Goal: Task Accomplishment & Management: Use online tool/utility

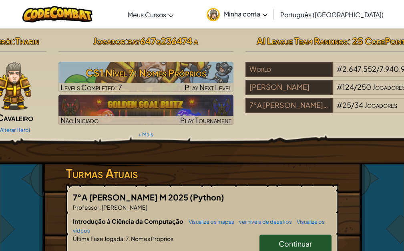
click at [298, 241] on span "Continuar" at bounding box center [295, 243] width 33 height 9
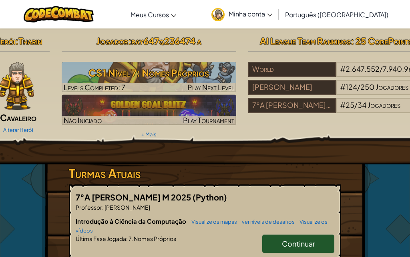
select select "pt-BR"
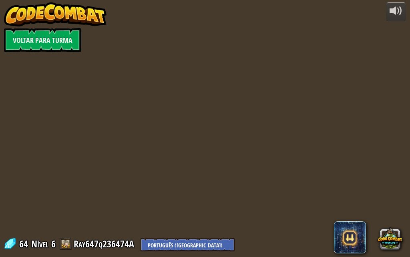
select select "pt-BR"
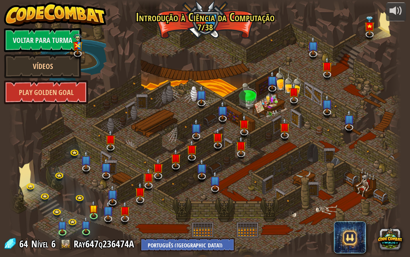
select select "pt-BR"
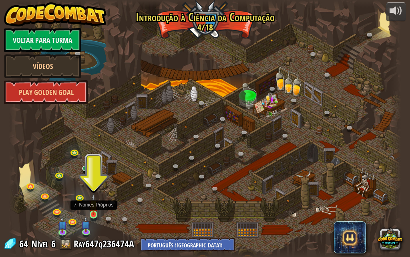
click at [92, 214] on img at bounding box center [93, 204] width 9 height 21
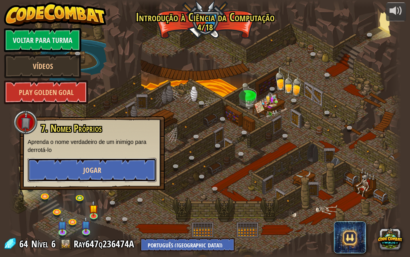
click at [108, 169] on button "Jogar" at bounding box center [92, 170] width 129 height 24
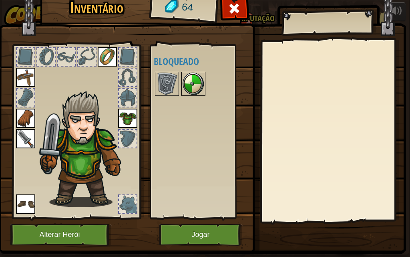
click at [195, 82] on img at bounding box center [193, 83] width 22 height 22
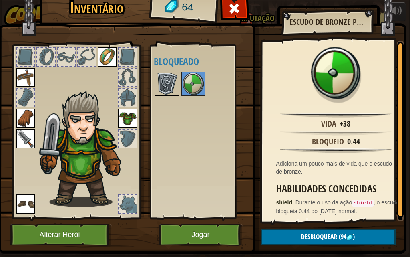
click at [161, 76] on img at bounding box center [167, 83] width 22 height 22
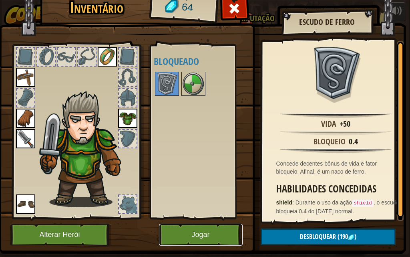
click at [217, 240] on button "Jogar" at bounding box center [201, 234] width 84 height 22
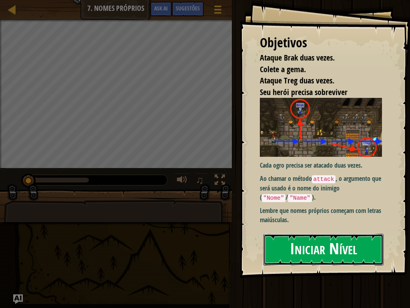
click at [334, 252] on button "Iniciar Nível" at bounding box center [323, 249] width 120 height 32
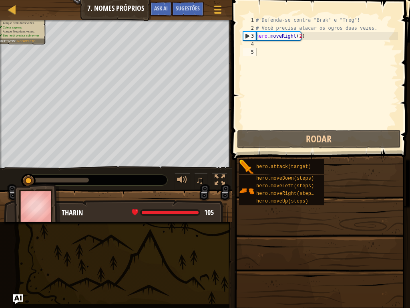
click at [334, 249] on div "Objetivos Ataque Brak duas vezes. Colete a [PERSON_NAME]. Ataque Treg duas veze…" at bounding box center [205, 154] width 410 height 308
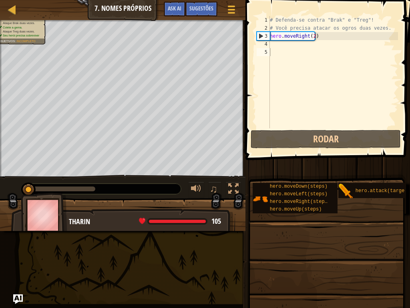
click at [314, 62] on div "# Defenda-se contra "Brak" e "Treg"! # Você precisa atacar os ogros duas vezes.…" at bounding box center [333, 80] width 130 height 128
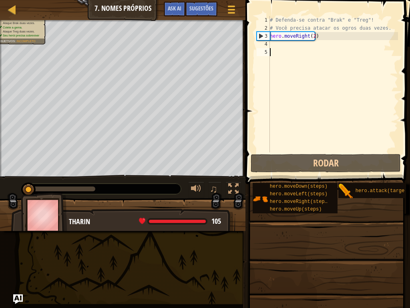
click at [280, 45] on div "# Defenda-se contra "Brak" e "Treg"! # Você precisa atacar os ogros duas vezes.…" at bounding box center [333, 92] width 130 height 152
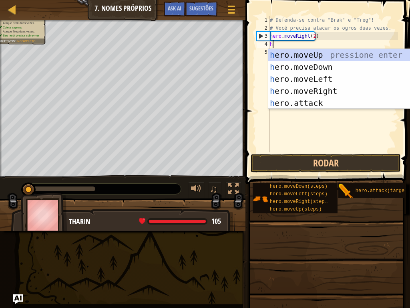
scroll to position [4, 0]
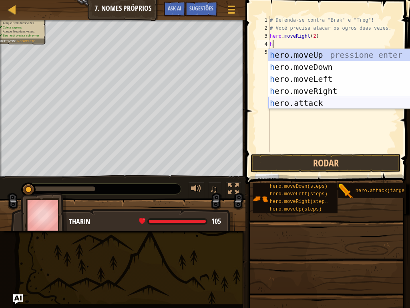
click at [301, 99] on div "h ero.moveUp pressione enter h ero.moveDown pressione enter h ero.moveLeft pres…" at bounding box center [343, 91] width 151 height 84
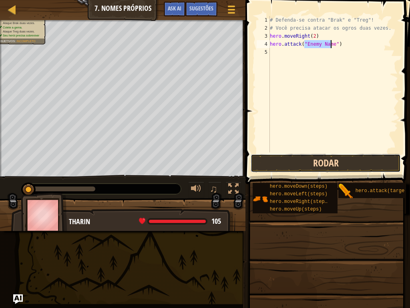
click at [304, 165] on button "Rodar" at bounding box center [326, 163] width 150 height 18
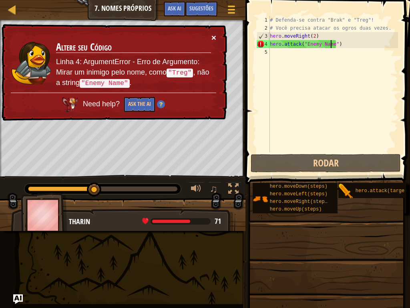
click at [213, 33] on button "×" at bounding box center [213, 37] width 5 height 8
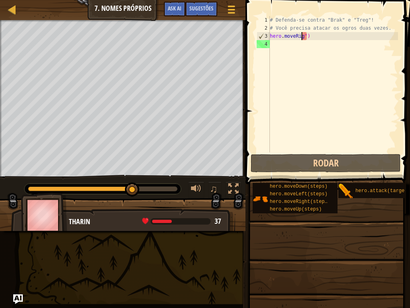
type textarea "her")"
click at [324, 41] on div "# Defenda-se contra "Brak" e "Treg"! # Você precisa atacar os ogros duas vezes.…" at bounding box center [333, 92] width 130 height 152
type textarea "h"
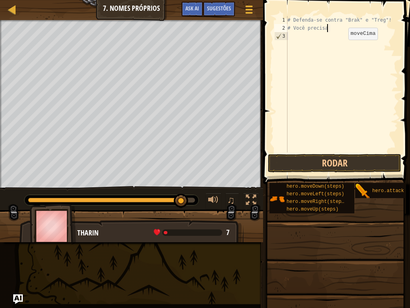
type textarea "#"
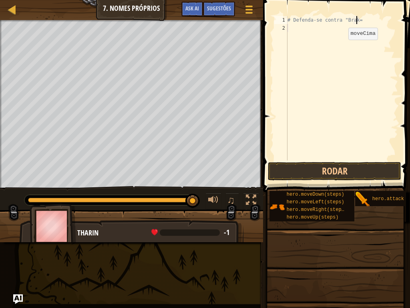
scroll to position [4, 5]
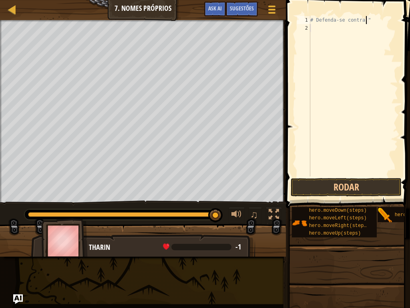
type textarea "#"
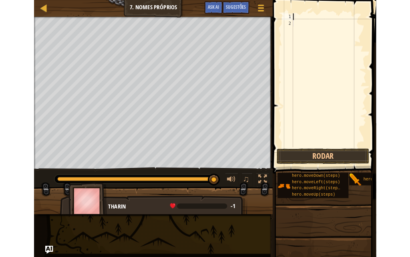
scroll to position [4, 0]
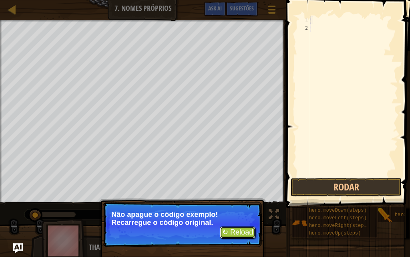
click at [245, 233] on button "↻ Reload" at bounding box center [238, 232] width 36 height 12
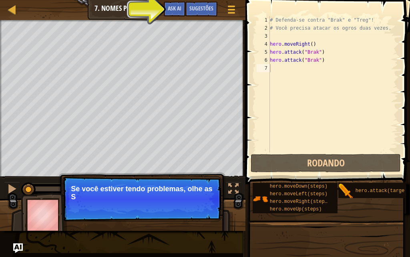
click at [277, 68] on div "# Defenda-se contra "Brak" e "Treg"! # Você precisa atacar os ogros duas vezes.…" at bounding box center [333, 92] width 130 height 152
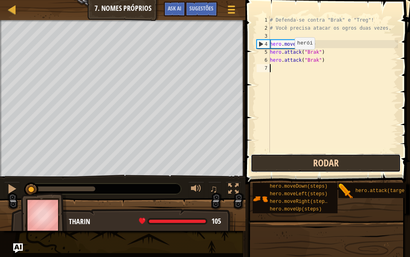
click at [291, 160] on button "Rodar" at bounding box center [326, 163] width 150 height 18
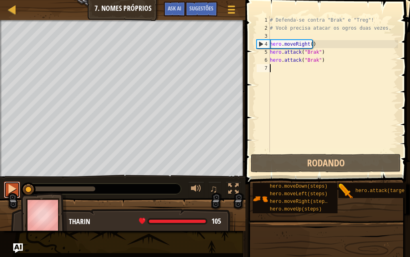
click at [13, 189] on div at bounding box center [12, 188] width 10 height 10
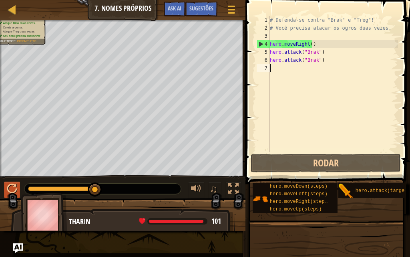
type textarea "h"
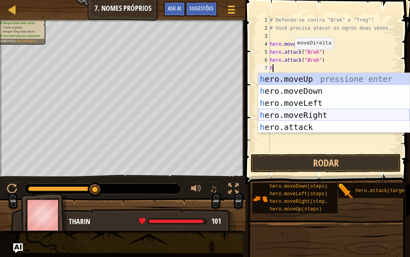
click at [305, 114] on div "h ero.moveUp pressione enter h ero.moveDown pressione enter h ero.moveLeft pres…" at bounding box center [333, 115] width 151 height 84
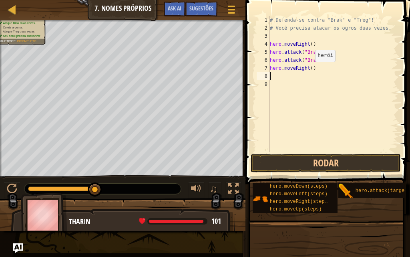
click at [308, 69] on div "# Defenda-se contra "Brak" e "Treg"! # Você precisa atacar os ogros duas vezes.…" at bounding box center [333, 92] width 130 height 152
click at [309, 68] on div "# Defenda-se contra "Brak" e "Treg"! # Você precisa atacar os ogros duas vezes.…" at bounding box center [333, 92] width 130 height 152
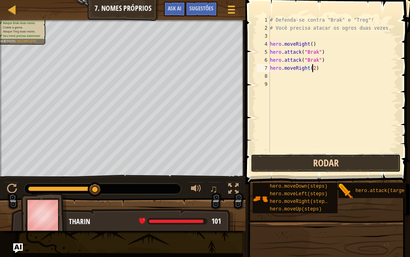
click at [318, 161] on button "Rodar" at bounding box center [326, 163] width 150 height 18
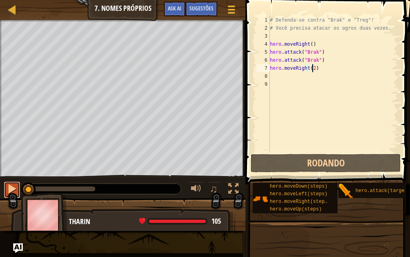
click at [5, 191] on button at bounding box center [12, 189] width 16 height 16
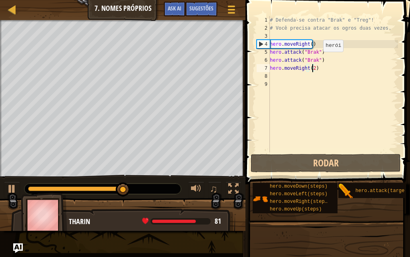
click at [316, 60] on div "# Defenda-se contra "Brak" e "Treg"! # Você precisa atacar os ogros duas vezes.…" at bounding box center [333, 92] width 130 height 152
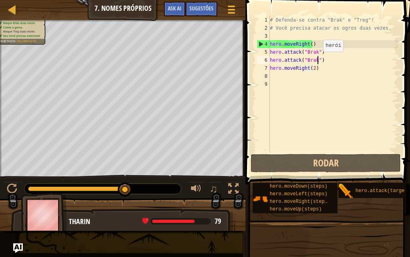
type textarea "hero.attack("Brak")"
click at [279, 76] on div "# Defenda-se contra "Brak" e "Treg"! # Você precisa atacar os ogros duas vezes.…" at bounding box center [333, 92] width 130 height 152
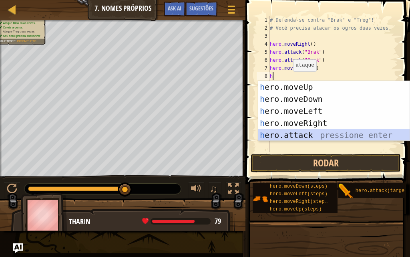
click at [312, 132] on div "h ero.moveUp pressione enter h ero.moveDown pressione enter h ero.moveLeft pres…" at bounding box center [333, 123] width 151 height 84
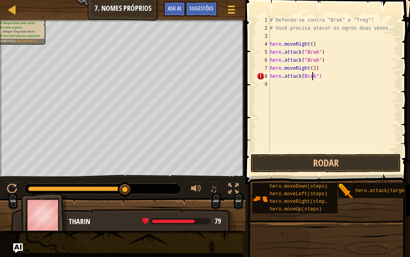
scroll to position [4, 4]
click at [318, 157] on button "Rodar" at bounding box center [326, 163] width 150 height 18
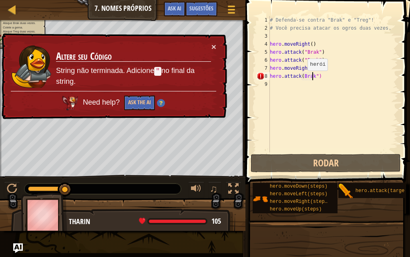
click at [301, 78] on div "# Defenda-se contra "Brak" e "Treg"! # Você precisa atacar os ogros duas vezes.…" at bounding box center [333, 92] width 130 height 152
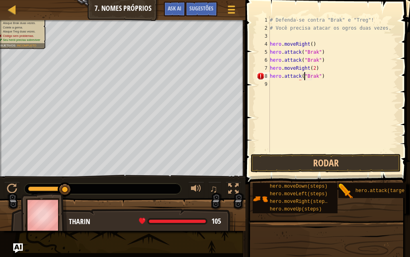
scroll to position [4, 3]
click at [314, 161] on button "Rodar" at bounding box center [326, 163] width 150 height 18
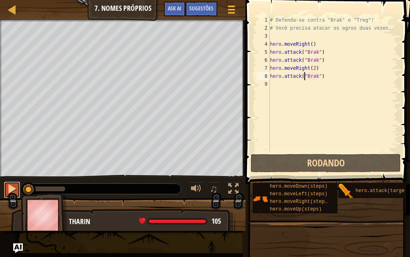
click at [9, 183] on div at bounding box center [12, 188] width 10 height 10
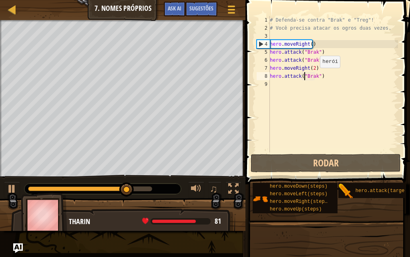
click at [314, 76] on div "# Defenda-se contra "Brak" e "Treg"! # Você precisa atacar os ogros duas vezes.…" at bounding box center [333, 92] width 130 height 152
click at [314, 78] on div "# Defenda-se contra "Brak" e "Treg"! # Você precisa atacar os ogros duas vezes.…" at bounding box center [333, 92] width 130 height 152
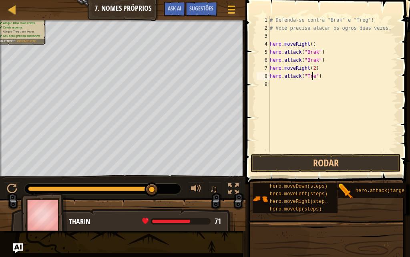
scroll to position [4, 4]
type textarea "hero.attack("Treg")"
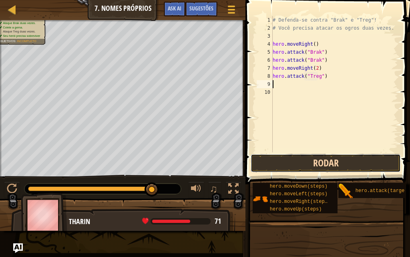
click at [324, 166] on button "Rodar" at bounding box center [326, 163] width 150 height 18
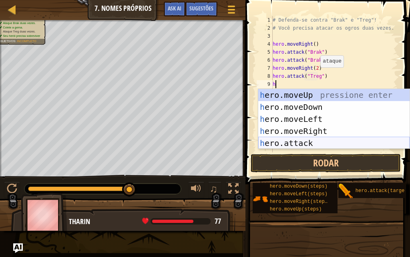
click at [291, 140] on div "h ero.moveUp pressione enter h ero.moveDown pressione enter h ero.moveLeft pres…" at bounding box center [333, 131] width 151 height 84
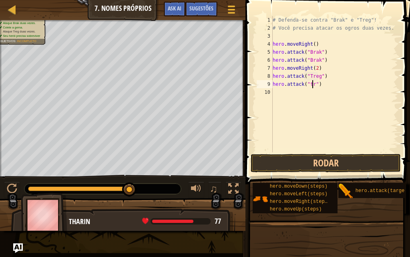
scroll to position [4, 4]
type textarea "hero.attack("treg")"
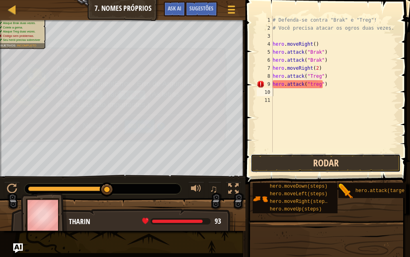
click at [320, 163] on button "Rodar" at bounding box center [326, 163] width 150 height 18
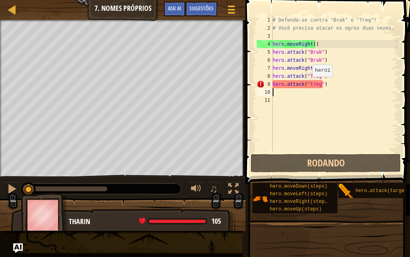
click at [308, 83] on div "# Defenda-se contra "Brak" e "Treg"! # Você precisa atacar os ogros duas vezes.…" at bounding box center [334, 92] width 127 height 152
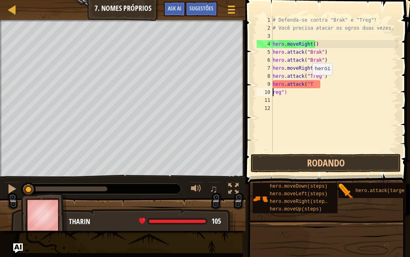
scroll to position [4, 1]
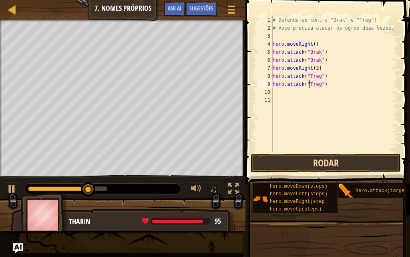
type textarea "hero.attack("Treg")"
click at [285, 161] on button "Rodar" at bounding box center [326, 163] width 150 height 18
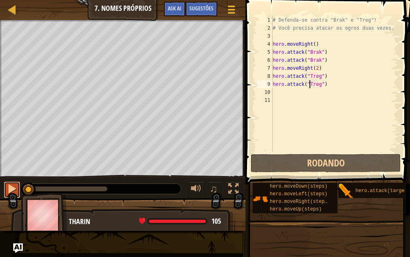
click at [13, 185] on div at bounding box center [12, 188] width 10 height 10
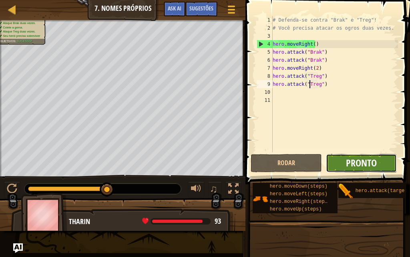
click at [368, 160] on span "Pronto" at bounding box center [361, 162] width 31 height 13
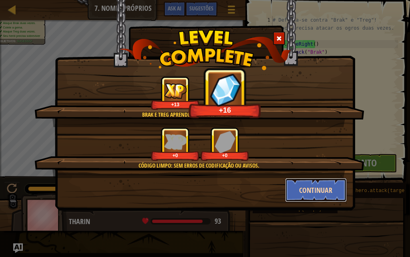
click at [300, 185] on button "Continuar" at bounding box center [316, 190] width 62 height 24
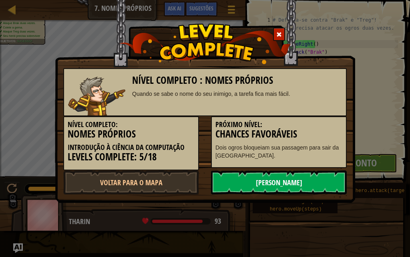
drag, startPoint x: 300, startPoint y: 184, endPoint x: 304, endPoint y: 185, distance: 4.5
click at [302, 184] on link "[PERSON_NAME]" at bounding box center [279, 182] width 136 height 24
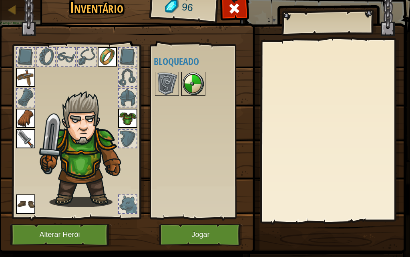
click at [193, 88] on img at bounding box center [193, 83] width 22 height 22
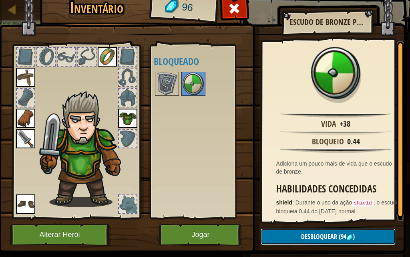
click at [341, 232] on span "(94" at bounding box center [341, 236] width 9 height 9
click at [339, 231] on button "Confirmar" at bounding box center [328, 236] width 135 height 16
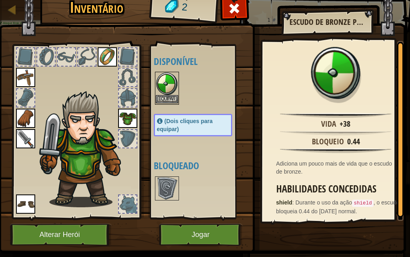
click at [168, 94] on img at bounding box center [167, 83] width 22 height 22
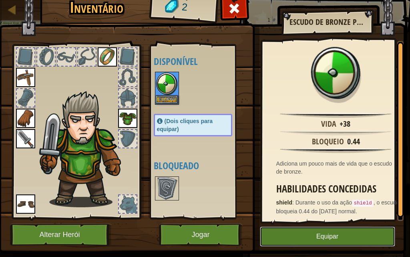
click at [317, 226] on button "Equipar" at bounding box center [327, 236] width 135 height 20
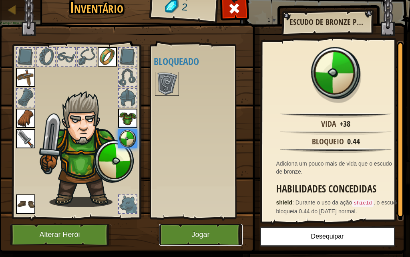
click at [195, 239] on button "Jogar" at bounding box center [201, 234] width 84 height 22
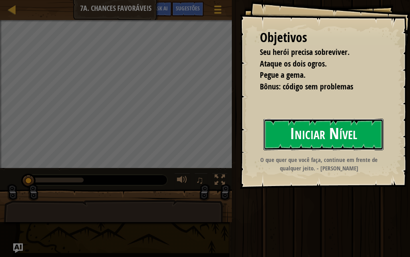
click at [325, 135] on button "Iniciar Nível" at bounding box center [323, 135] width 120 height 32
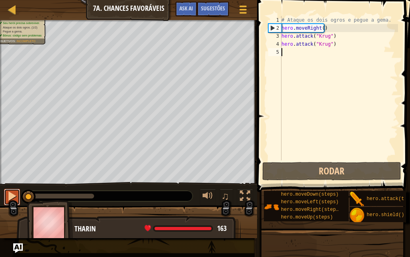
click at [14, 194] on div at bounding box center [12, 196] width 10 height 10
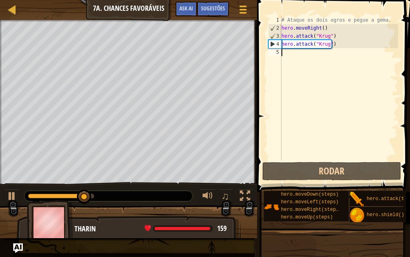
type textarea "h"
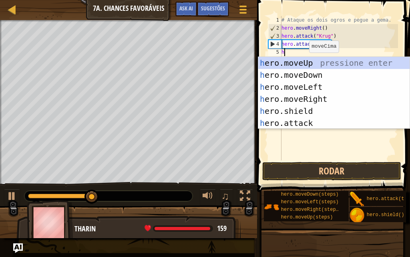
scroll to position [4, 0]
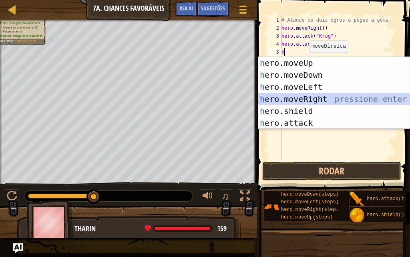
click at [309, 94] on div "h ero.moveUp pressione enter h ero.moveDown pressione enter h ero.moveLeft pres…" at bounding box center [333, 105] width 151 height 96
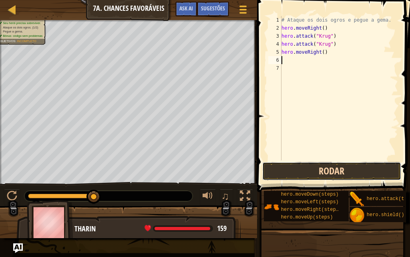
click at [326, 169] on button "Rodar" at bounding box center [331, 171] width 139 height 18
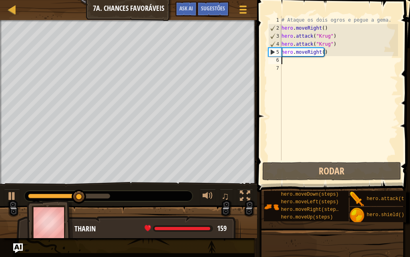
type textarea "h"
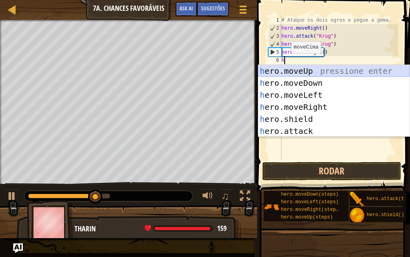
click at [306, 69] on div "h ero.moveUp pressione enter h ero.moveDown pressione enter h ero.moveLeft pres…" at bounding box center [333, 113] width 151 height 96
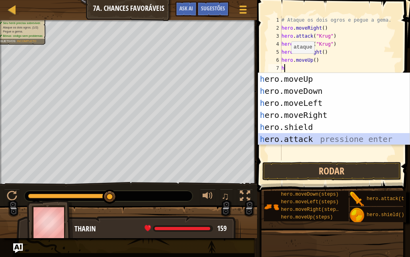
click at [289, 135] on div "h ero.moveUp pressione enter h ero.moveDown pressione enter h ero.moveLeft pres…" at bounding box center [333, 121] width 151 height 96
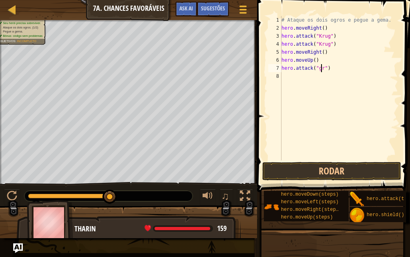
scroll to position [4, 4]
type textarea "hero.attack("grump")"
click at [291, 75] on div "# Ataque os dois ogros e pegue a [PERSON_NAME]. hero . moveRight ( ) hero . att…" at bounding box center [339, 96] width 118 height 160
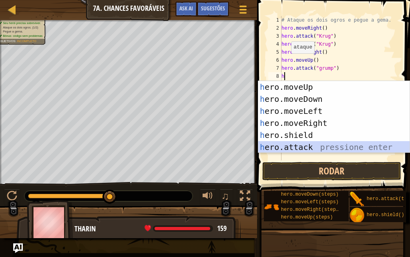
click at [303, 144] on div "h ero.moveUp pressione enter h ero.moveDown pressione enter h ero.moveLeft pres…" at bounding box center [333, 129] width 151 height 96
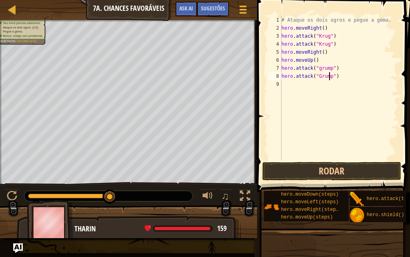
scroll to position [4, 4]
click at [320, 169] on button "Rodar" at bounding box center [331, 171] width 139 height 18
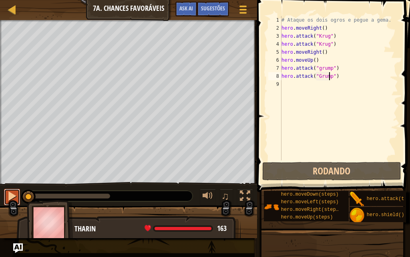
click at [10, 196] on div at bounding box center [12, 196] width 10 height 10
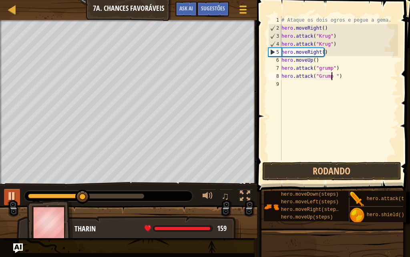
type textarea "hero.attack("Grump ")"
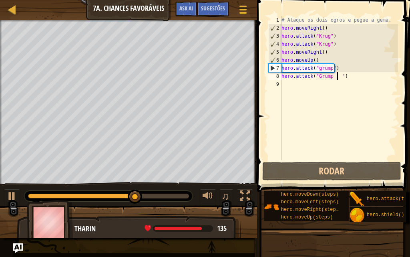
click at [290, 84] on div "# Ataque os dois ogros e pegue a [PERSON_NAME]. hero . moveRight ( ) hero . att…" at bounding box center [339, 96] width 118 height 160
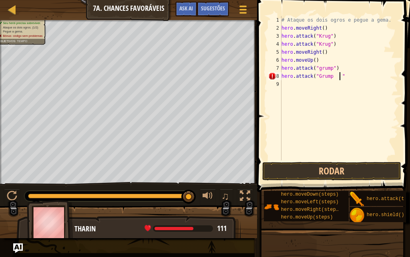
scroll to position [4, 5]
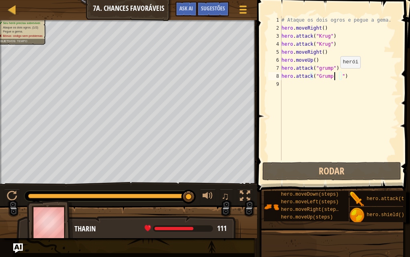
click at [334, 76] on div "# Ataque os dois ogros e pegue a [PERSON_NAME]. hero . moveRight ( ) hero . att…" at bounding box center [339, 96] width 118 height 160
click at [336, 78] on div "# Ataque os dois ogros e pegue a [PERSON_NAME]. hero . moveRight ( ) hero . att…" at bounding box center [339, 96] width 118 height 160
click at [337, 73] on div "# Ataque os dois ogros e pegue a [PERSON_NAME]. hero . moveRight ( ) hero . att…" at bounding box center [339, 96] width 118 height 160
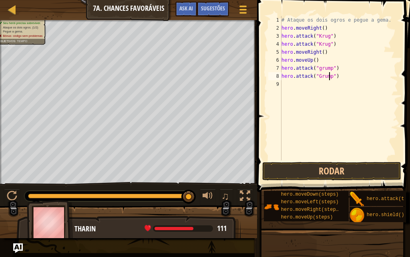
scroll to position [4, 4]
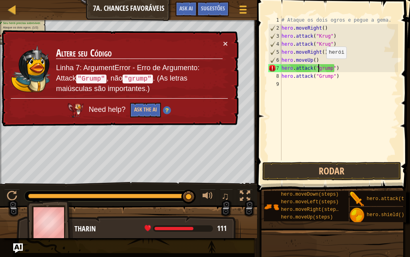
click at [320, 66] on div "# Ataque os dois ogros e pegue a [PERSON_NAME]. hero . moveRight ( ) hero . att…" at bounding box center [339, 96] width 118 height 160
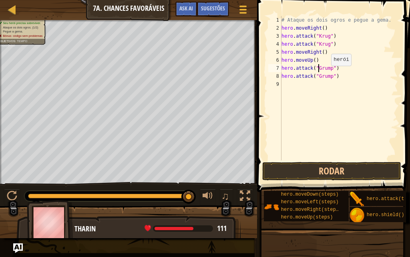
scroll to position [4, 3]
type textarea "hero.attack("Grump")"
click at [337, 169] on button "Rodar" at bounding box center [331, 171] width 139 height 18
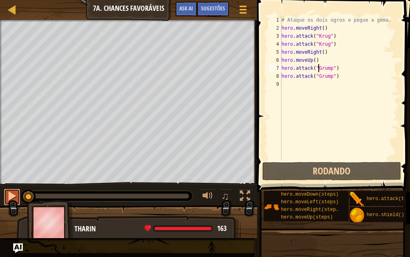
click at [13, 195] on div at bounding box center [12, 196] width 10 height 10
click at [290, 82] on div "# Ataque os dois ogros e pegue a gema. hero . moveRight ( ) hero . attack ( "Kr…" at bounding box center [339, 96] width 118 height 160
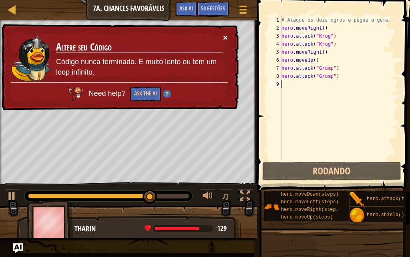
click at [224, 33] on button "×" at bounding box center [225, 37] width 5 height 8
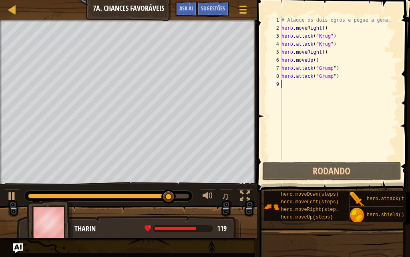
type textarea "h"
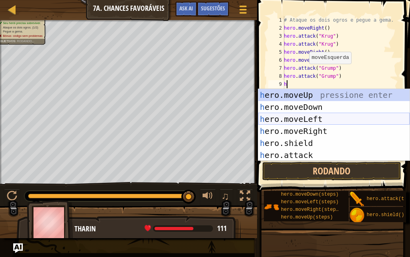
click at [298, 117] on div "h ero.moveUp pressione enter h ero.moveDown pressione enter h ero.moveLeft pres…" at bounding box center [333, 137] width 151 height 96
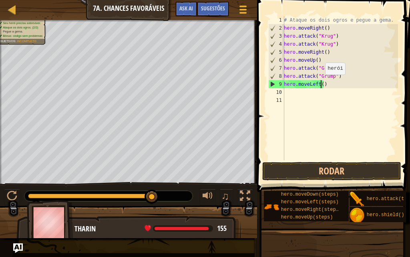
click at [321, 82] on div "# Ataque os dois ogros e pegue a gema. hero . moveRight ( ) hero . attack ( "Kr…" at bounding box center [340, 96] width 116 height 160
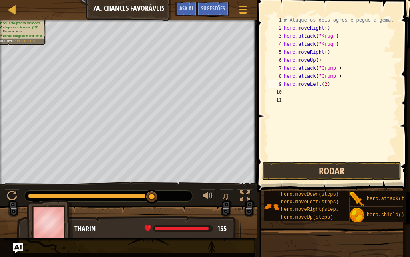
type textarea "hero.moveLeft(2)"
click at [329, 174] on button "Rodar" at bounding box center [331, 171] width 139 height 18
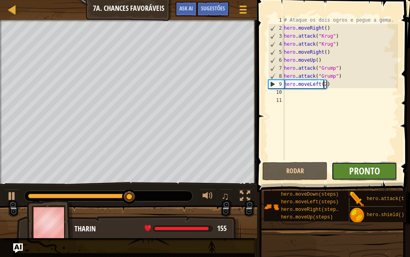
click at [358, 171] on span "Pronto" at bounding box center [364, 170] width 31 height 13
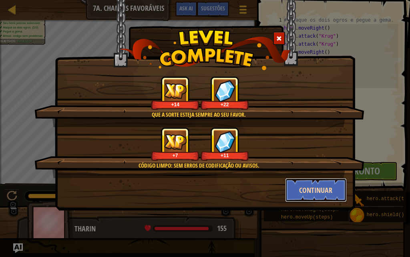
click at [328, 187] on button "Continuar" at bounding box center [316, 190] width 62 height 24
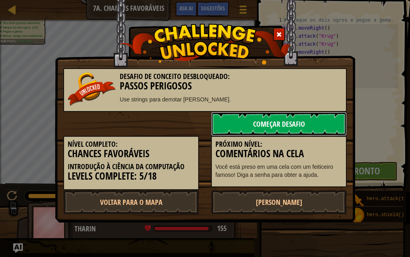
click at [292, 121] on link "Começar Desafio" at bounding box center [279, 124] width 136 height 24
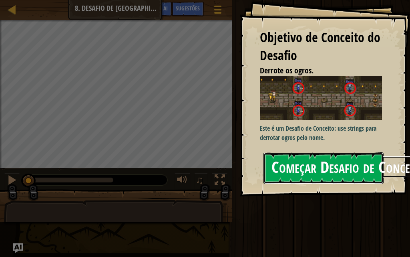
click at [274, 154] on button "Começar Desafio de Conceitos" at bounding box center [323, 168] width 120 height 32
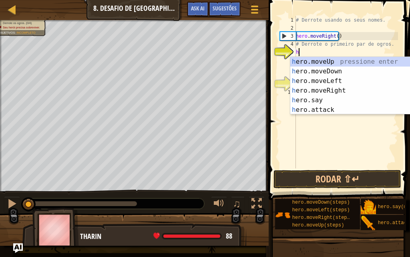
scroll to position [4, 0]
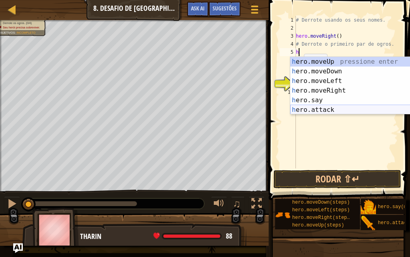
click at [315, 109] on div "h ero.moveUp pressione enter h ero.moveDown pressione enter h ero.moveLeft pres…" at bounding box center [365, 95] width 151 height 77
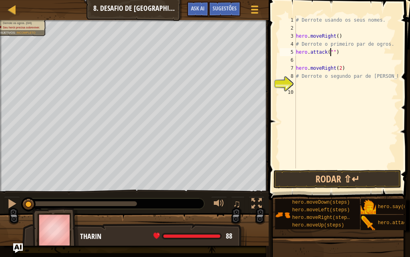
scroll to position [4, 3]
type textarea "hero.attack("Sog")"
click at [299, 59] on div "# Derrote usando os seus nomes. hero . moveRight ( ) # Derrote o primeiro par d…" at bounding box center [346, 100] width 104 height 168
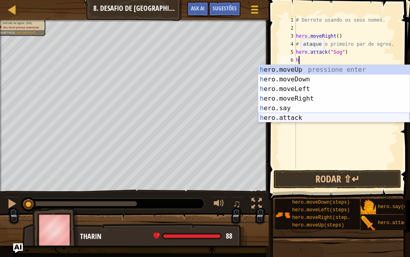
click at [293, 119] on div "h ero.moveUp pressione enter h ero.moveDown pressione enter h ero.moveLeft pres…" at bounding box center [333, 103] width 151 height 77
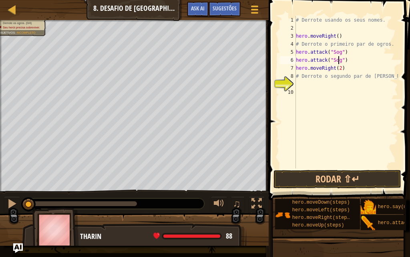
scroll to position [4, 3]
type textarea "hero.attack("Sog")"
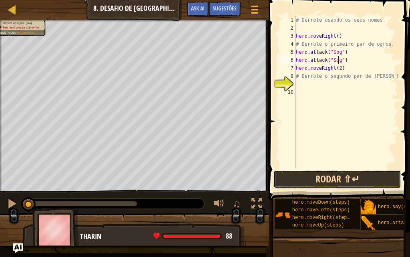
click at [343, 176] on button "Rodar ⇧↵" at bounding box center [338, 179] width 128 height 18
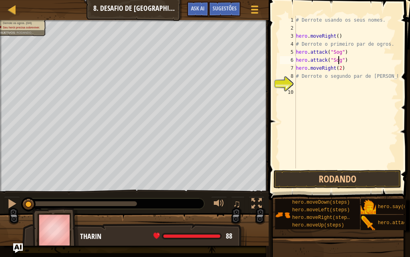
click at [296, 82] on div "9" at bounding box center [288, 84] width 16 height 8
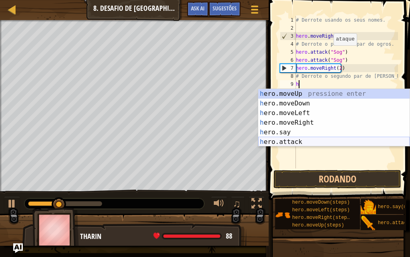
click at [283, 141] on div "h ero.moveUp pressione enter h ero.moveDown pressione enter h ero.moveLeft pres…" at bounding box center [333, 127] width 151 height 77
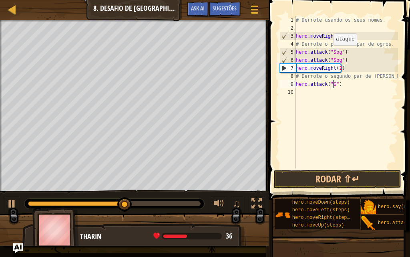
type textarea "hero.attack("Gos")"
click at [314, 100] on div "# Derrote usando os seus nomes. hero . moveRight ( ) # Derrote o primeiro par d…" at bounding box center [346, 100] width 104 height 168
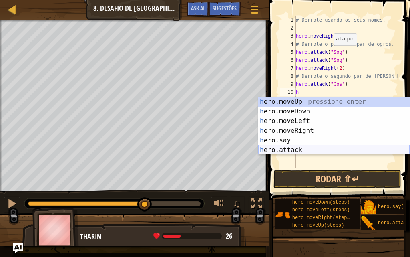
click at [298, 148] on div "h ero.moveUp pressione enter h ero.moveDown pressione enter h ero.moveLeft pres…" at bounding box center [333, 135] width 151 height 77
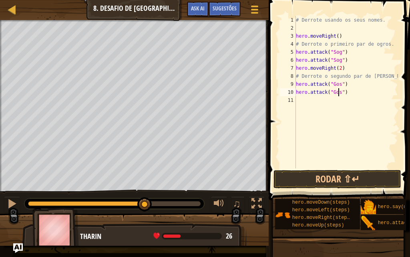
scroll to position [4, 3]
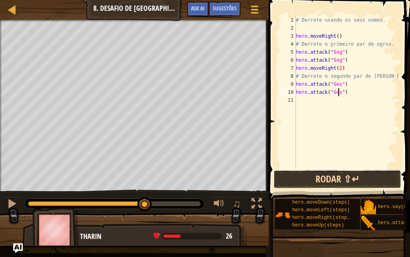
click at [335, 173] on button "Rodar ⇧↵" at bounding box center [338, 179] width 128 height 18
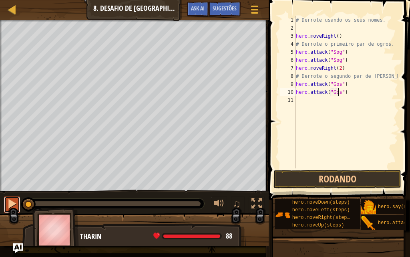
click at [10, 198] on div at bounding box center [12, 203] width 10 height 10
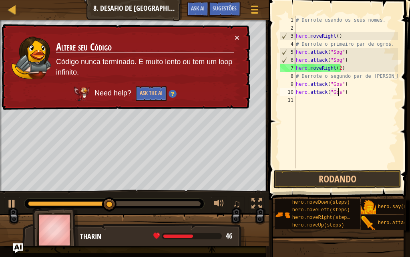
click at [384, 79] on div "# Derrote usando os seus nomes. hero . moveRight ( ) # Derrote o primeiro par d…" at bounding box center [346, 100] width 104 height 168
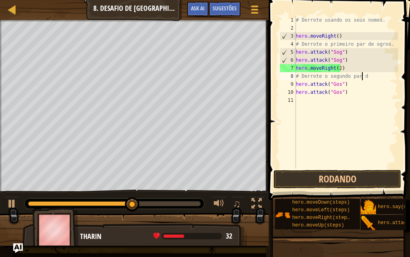
type textarea "#"
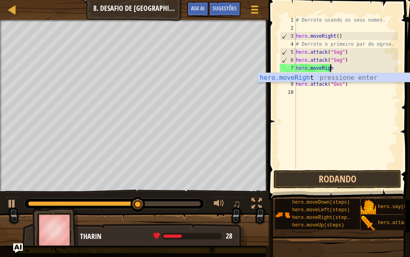
scroll to position [4, 0]
type textarea "h"
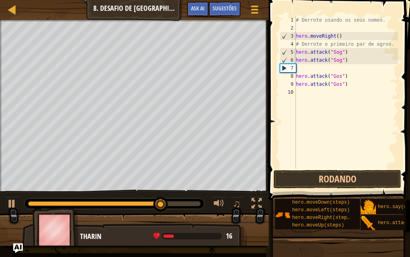
click at [352, 80] on div "# Derrote usando os seus nomes. hero . moveRight ( ) # Derrote o primeiro par d…" at bounding box center [346, 100] width 104 height 168
type textarea "h"
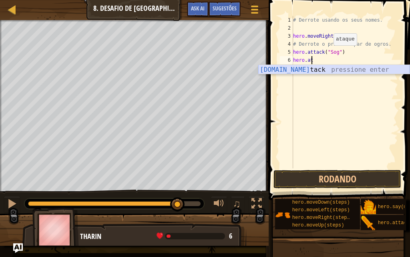
click at [334, 67] on div "[DOMAIN_NAME] tack pressione enter" at bounding box center [333, 79] width 151 height 29
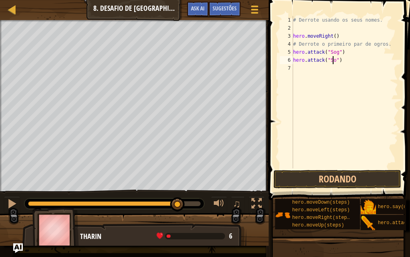
scroll to position [4, 3]
type textarea "hero.attack("Sog")"
click at [332, 68] on div "# Derrote usando os seus nomes. hero . moveRight ( ) # Derrote o primeiro par d…" at bounding box center [345, 100] width 107 height 168
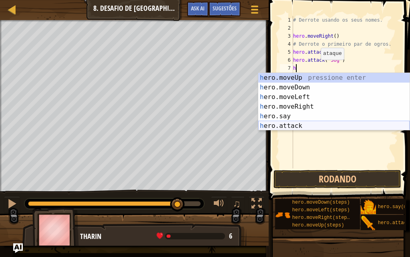
click at [273, 126] on div "h ero.moveUp pressione enter h ero.moveDown pressione enter h ero.moveLeft pres…" at bounding box center [333, 111] width 151 height 77
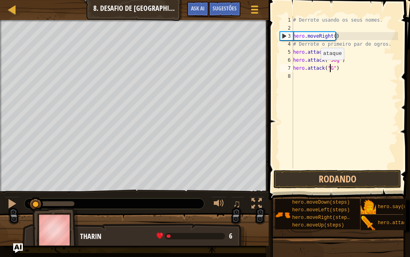
type textarea "hero.attack("Gos")"
click at [300, 73] on div "# Derrote usando os seus nomes. hero . moveRight ( ) # Derrote o primeiro par d…" at bounding box center [345, 100] width 107 height 168
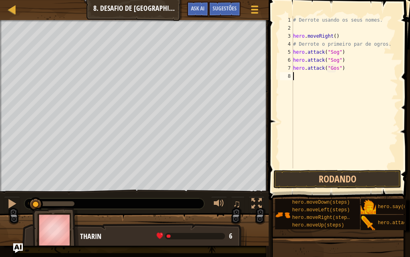
scroll to position [4, 0]
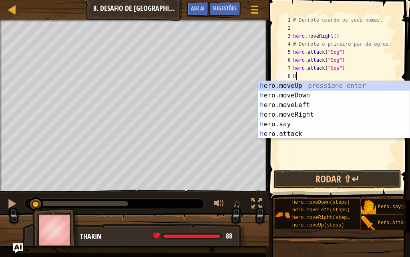
click at [302, 129] on div "h ero.moveUp pressione enter h ero.moveDown pressione enter h ero.moveLeft pres…" at bounding box center [333, 119] width 151 height 77
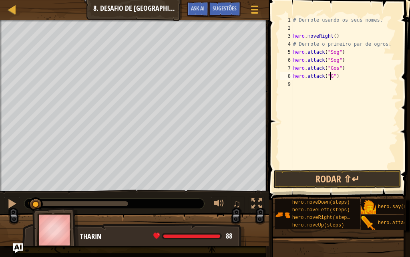
scroll to position [4, 3]
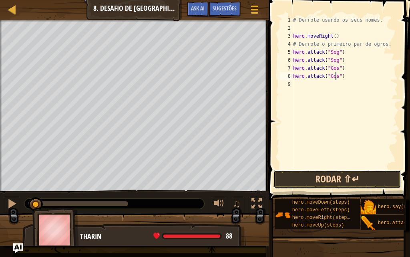
click at [328, 177] on button "Rodar ⇧↵" at bounding box center [338, 179] width 128 height 18
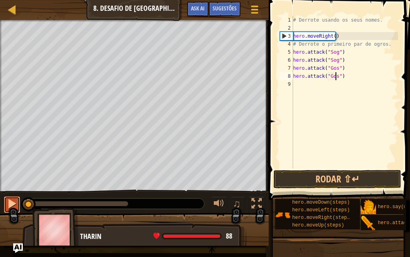
click at [7, 210] on button at bounding box center [12, 204] width 16 height 16
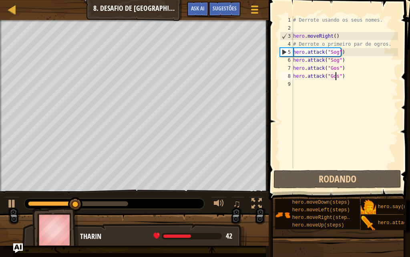
click at [283, 50] on div "5" at bounding box center [286, 52] width 13 height 8
click at [286, 60] on div "6" at bounding box center [286, 60] width 13 height 8
click at [282, 70] on div "7" at bounding box center [286, 68] width 13 height 8
click at [288, 71] on div "7" at bounding box center [286, 68] width 13 height 8
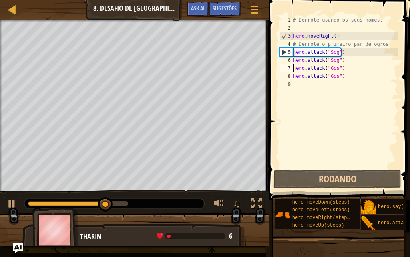
scroll to position [4, 0]
click at [288, 71] on div "7" at bounding box center [286, 68] width 13 height 8
type textarea "hero.attack("Gos")"
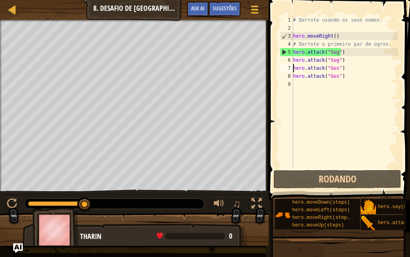
click at [350, 77] on div "# Derrote usando os seus nomes. hero . moveRight ( ) # Derrote o primeiro par d…" at bounding box center [345, 100] width 107 height 168
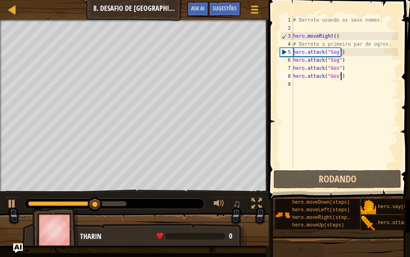
click at [296, 80] on div "# Derrote usando os seus nomes. hero . moveRight ( ) # Derrote o primeiro par d…" at bounding box center [345, 100] width 107 height 168
type textarea "h"
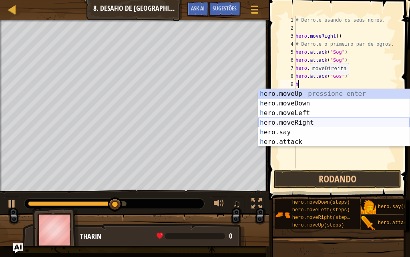
click at [308, 124] on div "h ero.moveUp pressione enter h ero.moveDown pressione enter h ero.moveLeft pres…" at bounding box center [333, 127] width 151 height 77
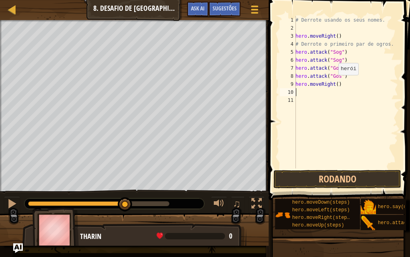
click at [334, 83] on div "# Derrote usando os seus nomes. hero . moveRight ( ) # Derrote o primeiro par d…" at bounding box center [346, 100] width 104 height 168
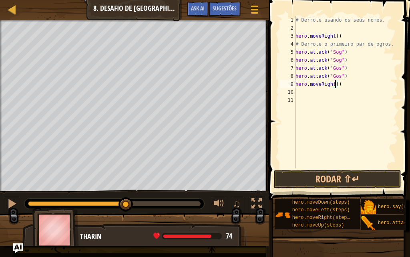
type textarea "hero.moveRight(2)"
click at [311, 93] on div "# Derrote usando os seus nomes. hero . moveRight ( ) # Derrote o primeiro par d…" at bounding box center [346, 100] width 104 height 168
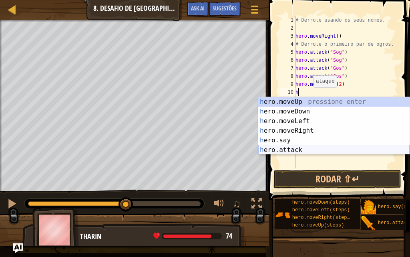
click at [287, 152] on div "h ero.moveUp pressione enter h ero.moveDown pressione enter h ero.moveLeft pres…" at bounding box center [333, 135] width 151 height 77
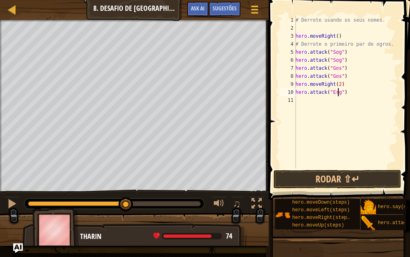
scroll to position [4, 3]
type textarea "hero.attack("Ergo")"
click at [309, 100] on div "# Derrote usando os seus nomes. hero . moveRight ( ) # Derrote o primeiro par d…" at bounding box center [346, 100] width 104 height 168
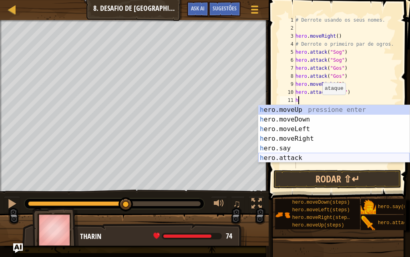
click at [296, 156] on div "h ero.moveUp pressione enter h ero.moveDown pressione enter h ero.moveLeft pres…" at bounding box center [333, 143] width 151 height 77
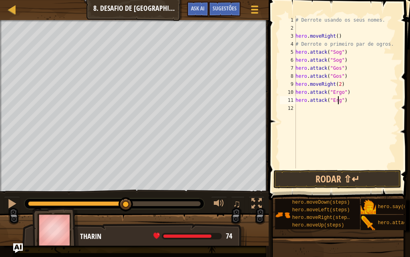
type textarea "hero.attack("Ergo")"
click at [298, 109] on div "# Derrote usando os seus nomes. hero . moveRight ( ) # Derrote o primeiro par d…" at bounding box center [346, 100] width 104 height 168
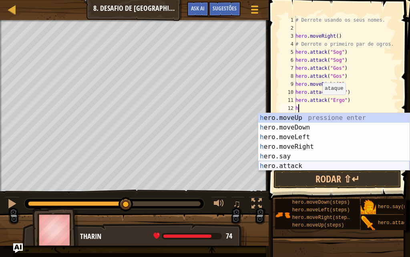
click at [294, 162] on div "h ero.moveUp pressione enter h ero.moveDown pressione enter h ero.moveLeft pres…" at bounding box center [333, 151] width 151 height 77
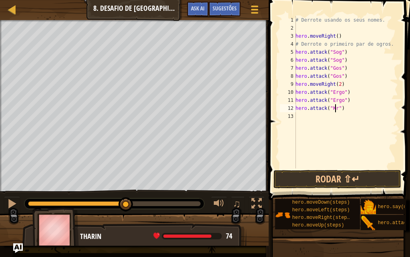
type textarea "hero.attack("Kro")"
click at [300, 114] on div "# Derrote usando os seus nomes. hero . moveRight ( ) # Derrote o primeiro par d…" at bounding box center [346, 100] width 104 height 168
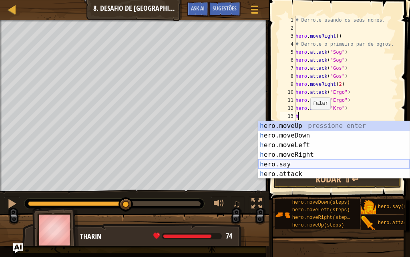
click at [294, 171] on div "h ero.moveUp pressione enter h ero.moveDown pressione enter h ero.moveLeft pres…" at bounding box center [333, 159] width 151 height 77
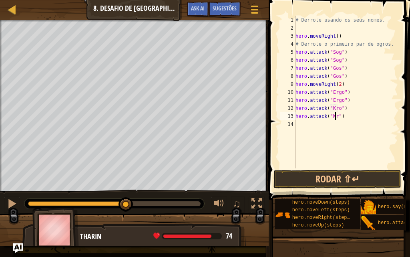
scroll to position [4, 3]
type textarea "hero.attack("Kro")"
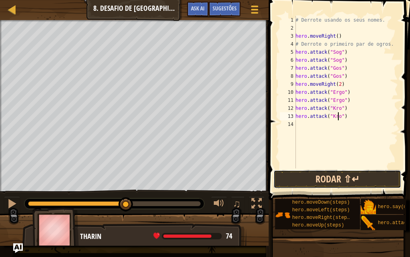
click at [335, 176] on button "Rodar ⇧↵" at bounding box center [338, 179] width 128 height 18
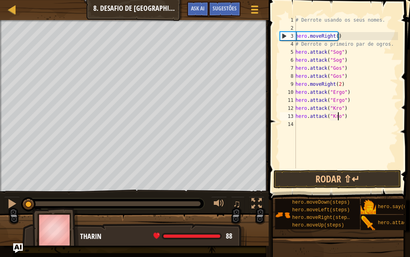
click at [322, 134] on div "# Derrote usando os seus nomes. hero . moveRight ( ) # Derrote o primeiro par d…" at bounding box center [346, 100] width 104 height 168
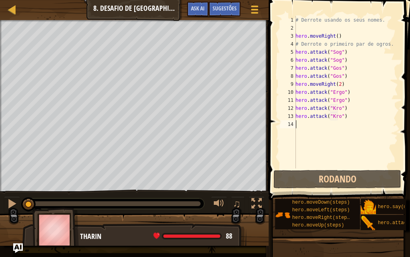
scroll to position [4, 0]
click at [10, 200] on div at bounding box center [12, 203] width 10 height 10
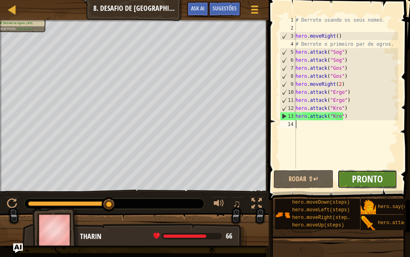
click at [356, 175] on span "Pronto" at bounding box center [367, 178] width 31 height 13
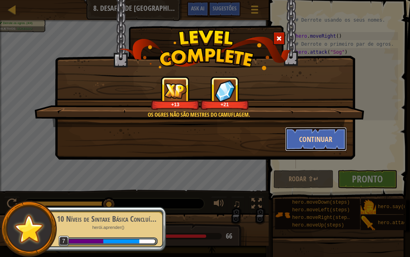
click at [311, 130] on button "Continuar" at bounding box center [316, 139] width 62 height 24
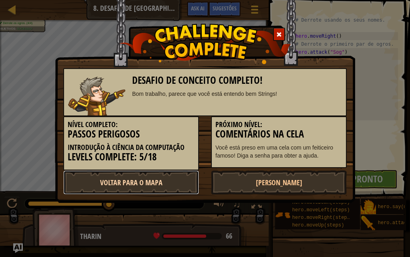
click at [175, 184] on link "Voltar para o Mapa" at bounding box center [131, 182] width 136 height 24
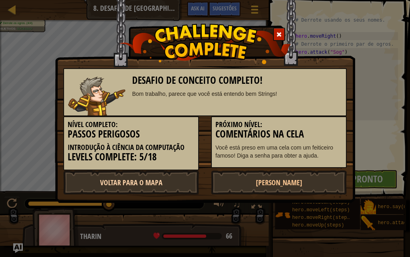
select select "pt-BR"
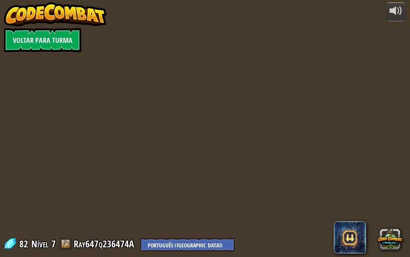
select select "pt-BR"
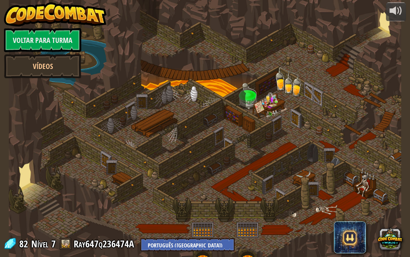
select select "pt-BR"
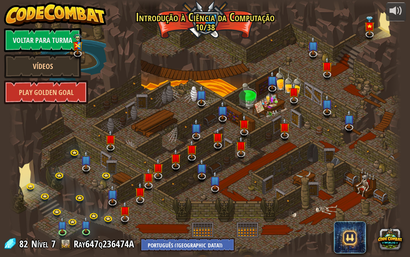
select select "pt-BR"
